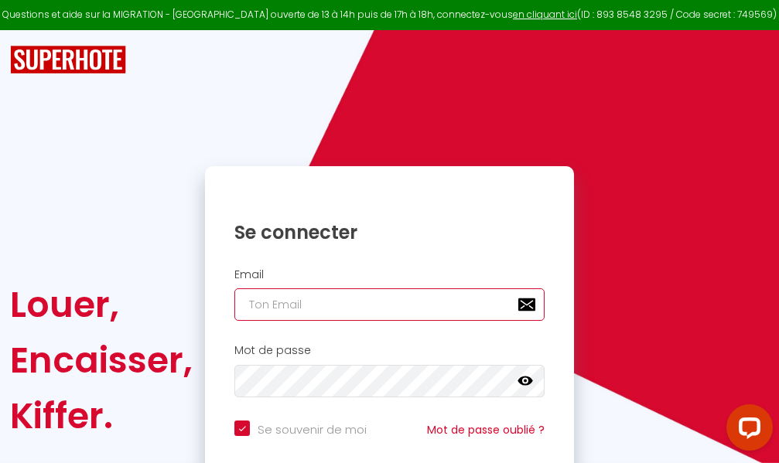
click at [353, 305] on input "email" at bounding box center [389, 304] width 310 height 32
type input "m"
checkbox input "true"
type input "ma"
checkbox input "true"
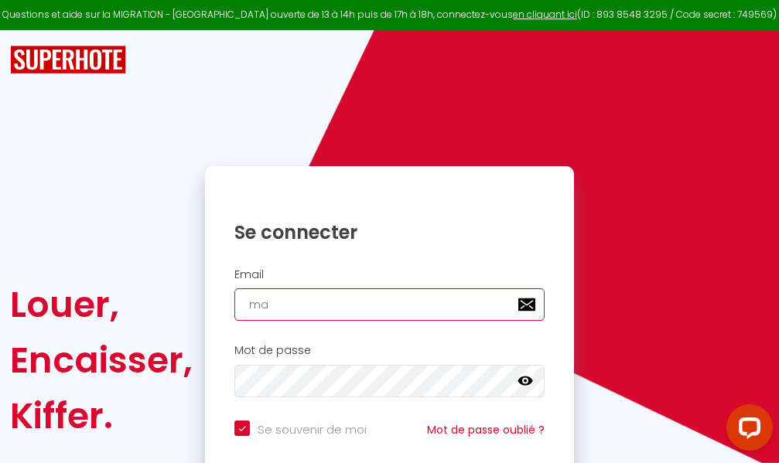
type input "mar"
checkbox input "true"
type input "marc"
checkbox input "true"
type input "marcd"
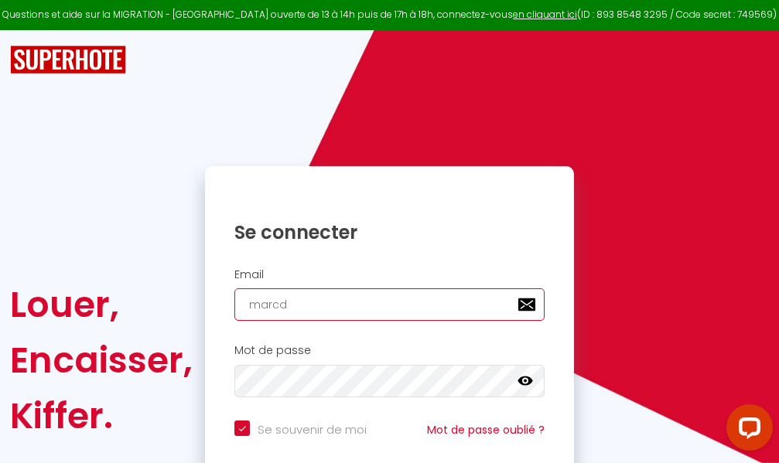
checkbox input "true"
type input "marcdp"
checkbox input "true"
type input "marcdpo"
checkbox input "true"
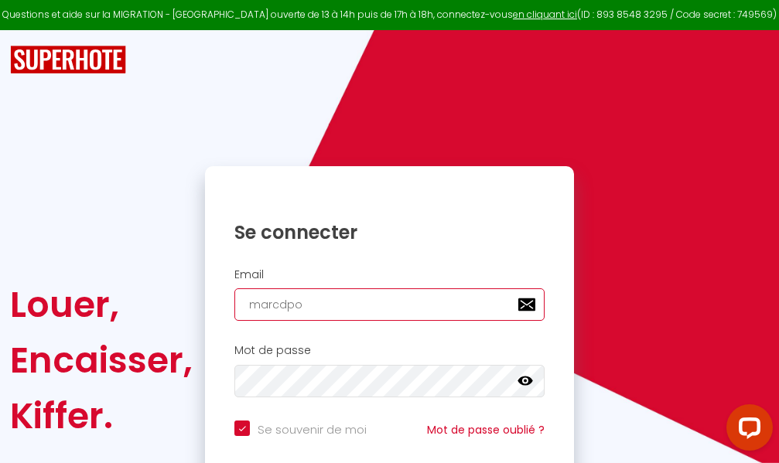
type input "marcdpoz"
checkbox input "true"
type input "marcdpoz."
checkbox input "true"
type input "marcdpoz.l"
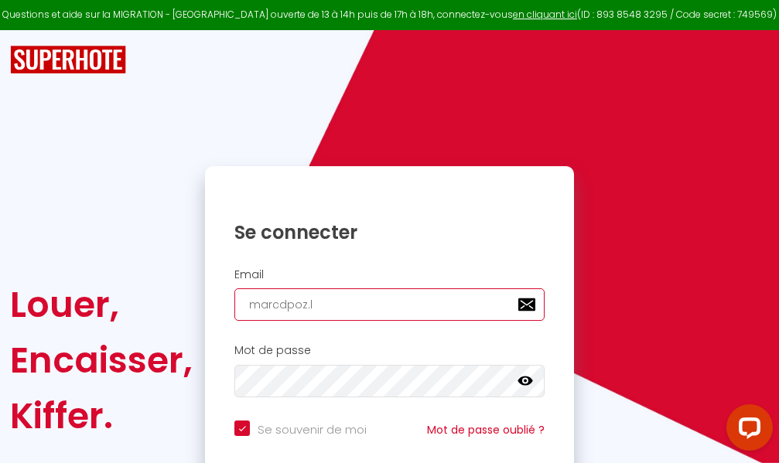
checkbox input "true"
type input "marcdpoz.lo"
checkbox input "true"
type input "marcdpoz.loc"
checkbox input "true"
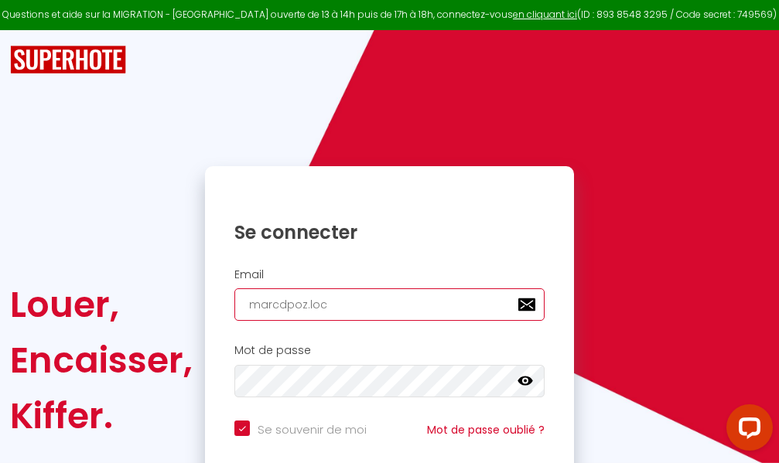
type input "marcdpoz.loca"
checkbox input "true"
type input "marcdpoz.locat"
checkbox input "true"
type input "marcdpoz.locati"
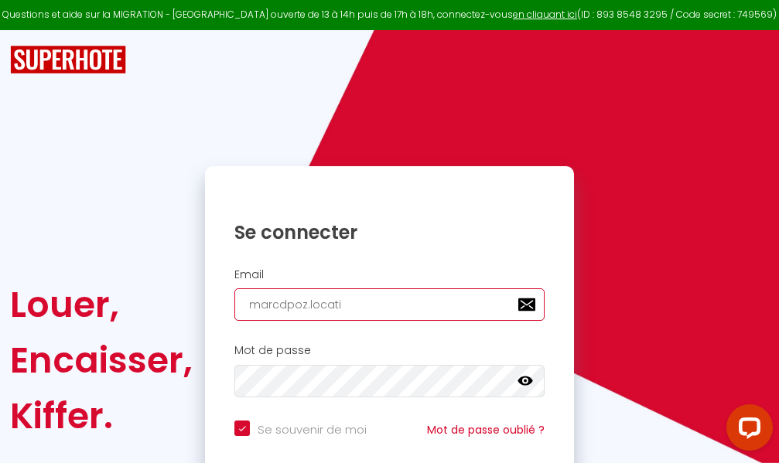
checkbox input "true"
type input "marcdpoz.locatio"
checkbox input "true"
type input "marcdpoz.location"
checkbox input "true"
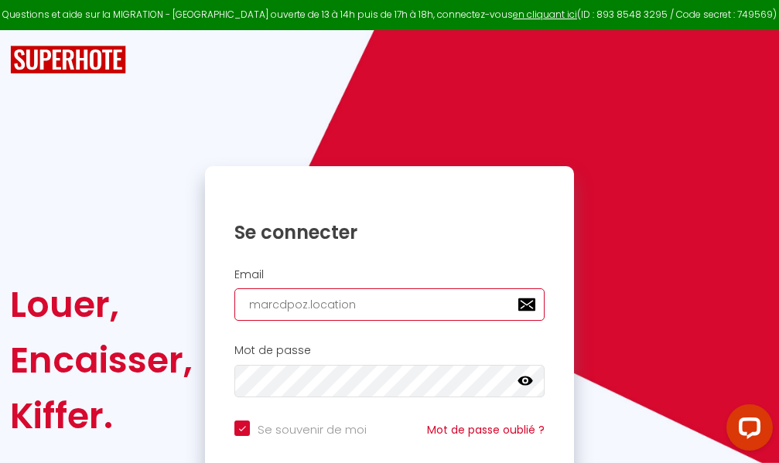
type input "marcdpoz.location@"
checkbox input "true"
type input "marcdpoz.location@g"
checkbox input "true"
type input "marcdpoz.location@gm"
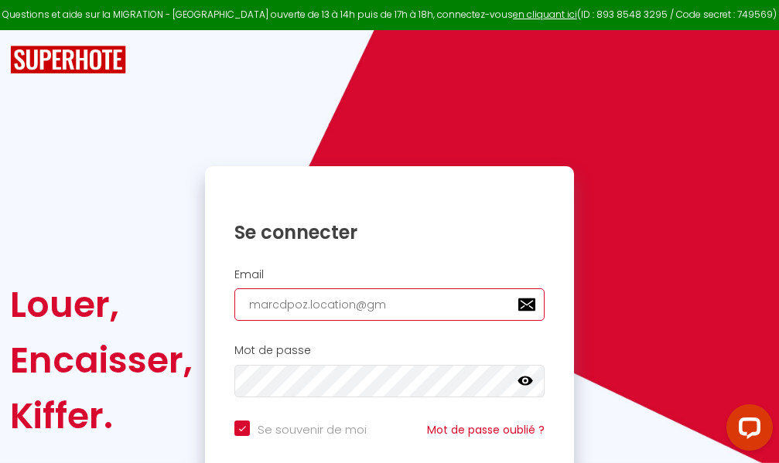
checkbox input "true"
type input "marcdpoz.location@gma"
checkbox input "true"
type input "marcdpoz.location@gmai"
checkbox input "true"
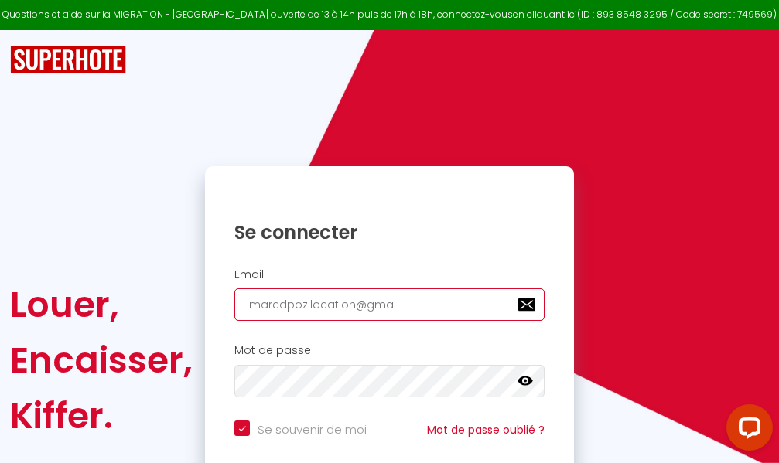
type input "[EMAIL_ADDRESS]"
checkbox input "true"
type input "[EMAIL_ADDRESS]."
checkbox input "true"
type input "marcdpoz.location@gmail.c"
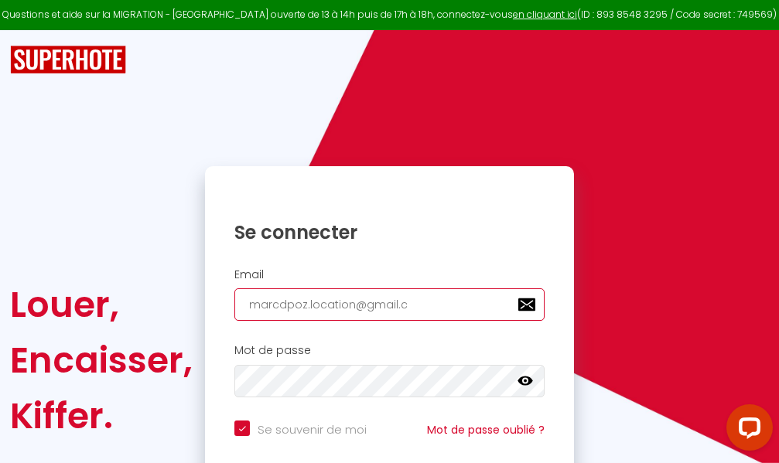
checkbox input "true"
type input "[EMAIL_ADDRESS][DOMAIN_NAME]"
checkbox input "true"
type input "[EMAIL_ADDRESS][DOMAIN_NAME]"
checkbox input "true"
